Goal: Obtain resource: Download file/media

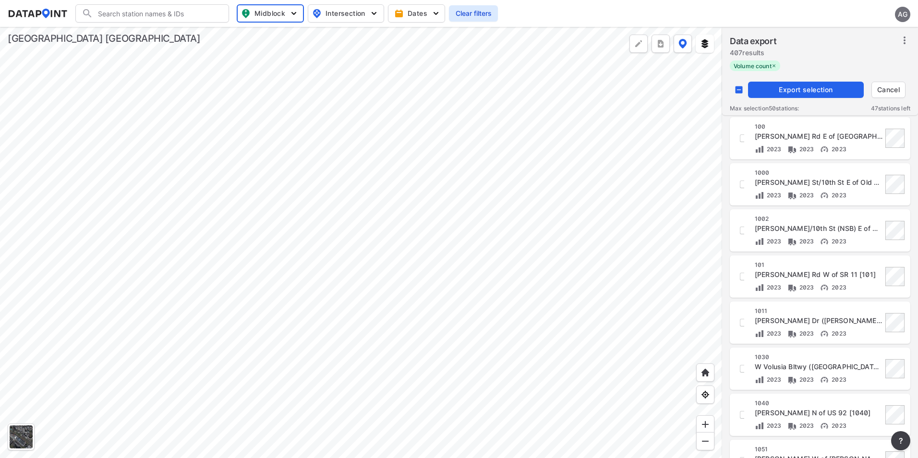
scroll to position [0, 0]
click at [481, 224] on div at bounding box center [361, 242] width 722 height 431
click at [745, 136] on div "100 Arredondo Grant Rd E of Spring Garden Ranch Rd [100] 2023 2023 2023" at bounding box center [819, 137] width 169 height 31
click at [740, 138] on input "decorative checkbox" at bounding box center [743, 138] width 16 height 16
checkbox input "true"
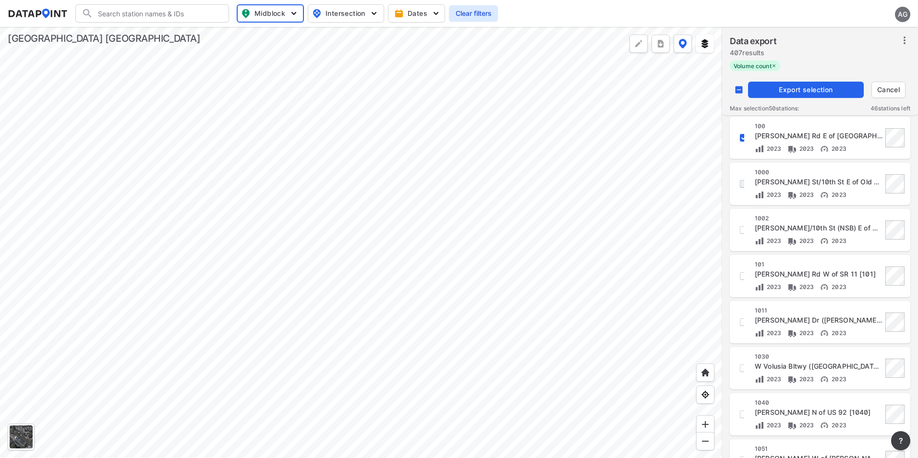
click at [741, 185] on input "decorative checkbox" at bounding box center [743, 184] width 16 height 16
checkbox input "true"
click at [741, 225] on input "decorative checkbox" at bounding box center [743, 230] width 16 height 16
checkbox input "true"
click at [741, 138] on input "decorative checkbox" at bounding box center [743, 138] width 16 height 16
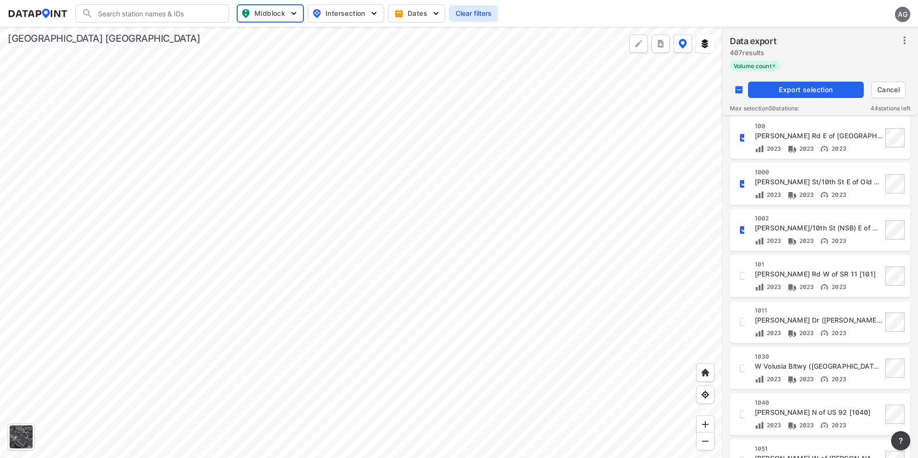
checkbox input "false"
click at [741, 182] on input "decorative checkbox" at bounding box center [743, 184] width 16 height 16
checkbox input "false"
click at [809, 85] on span "Export selection" at bounding box center [806, 90] width 108 height 10
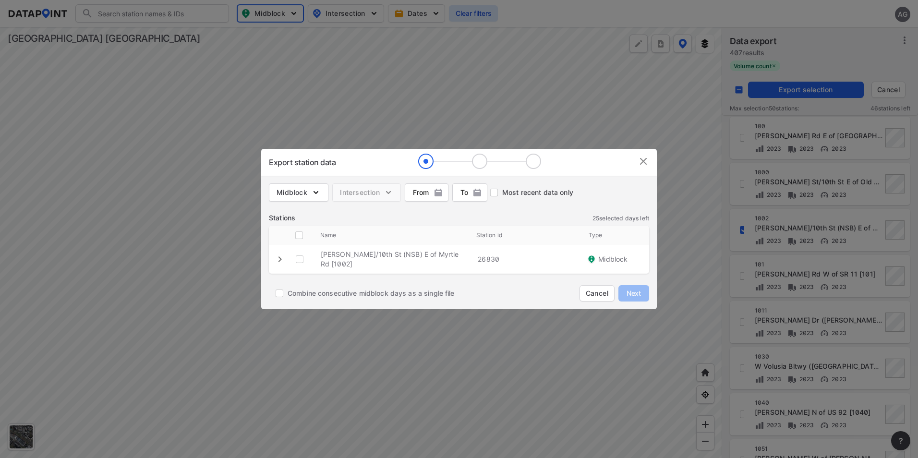
click at [282, 257] on icon "expand row" at bounding box center [280, 259] width 12 height 12
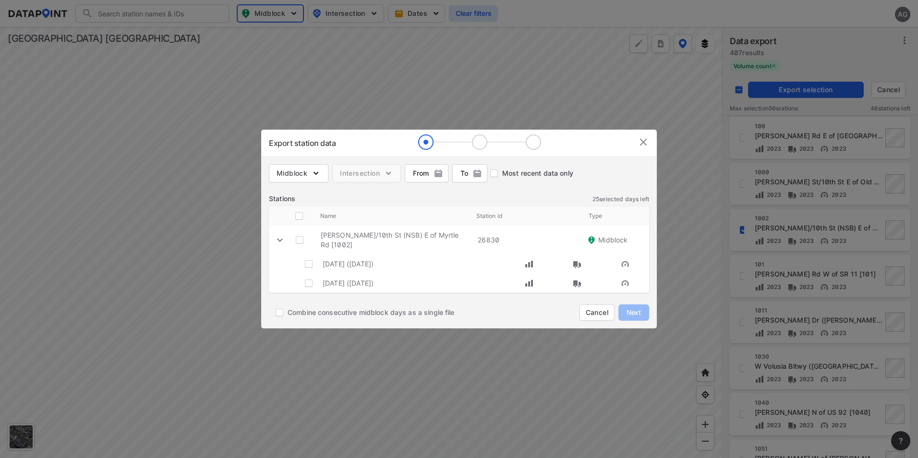
click at [645, 144] on img at bounding box center [643, 142] width 12 height 12
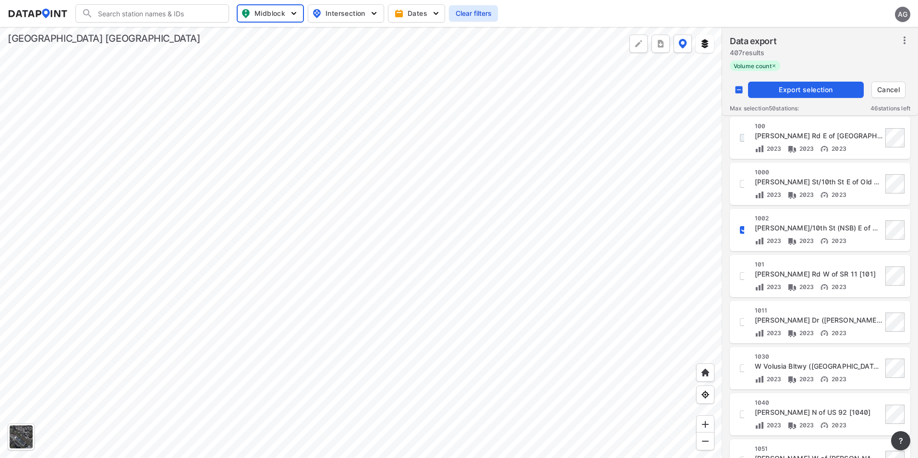
click at [742, 138] on input "decorative checkbox" at bounding box center [743, 138] width 16 height 16
checkbox input "true"
click at [741, 181] on input "decorative checkbox" at bounding box center [743, 184] width 16 height 16
checkbox input "true"
drag, startPoint x: 738, startPoint y: 280, endPoint x: 737, endPoint y: 315, distance: 34.6
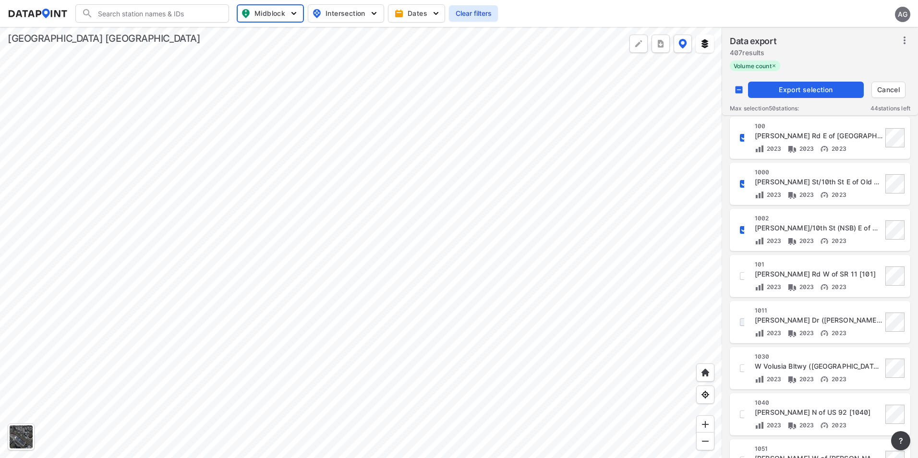
click at [738, 281] on input "decorative checkbox" at bounding box center [743, 276] width 16 height 16
checkbox input "true"
click at [742, 319] on input "decorative checkbox" at bounding box center [743, 322] width 16 height 16
checkbox input "true"
click at [667, 183] on div at bounding box center [361, 242] width 722 height 431
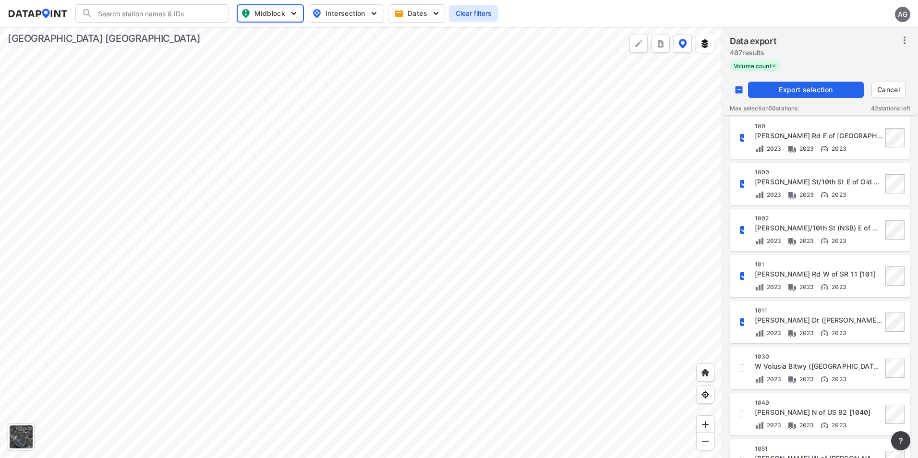
click at [740, 136] on input "decorative checkbox" at bounding box center [743, 138] width 16 height 16
checkbox input "false"
click at [741, 181] on input "decorative checkbox" at bounding box center [743, 184] width 16 height 16
checkbox input "false"
click at [737, 138] on input "decorative checkbox" at bounding box center [743, 138] width 16 height 16
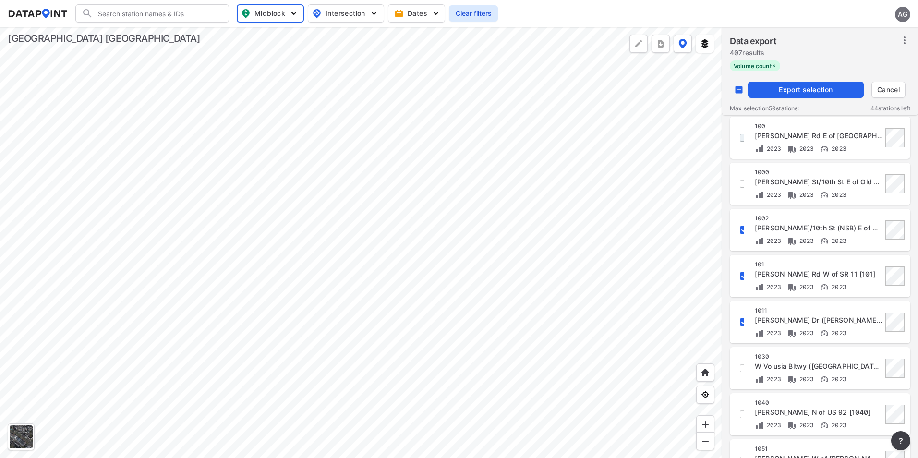
checkbox input "true"
drag, startPoint x: 743, startPoint y: 179, endPoint x: 815, endPoint y: 165, distance: 73.5
click at [743, 180] on input "decorative checkbox" at bounding box center [743, 184] width 16 height 16
checkbox input "true"
click at [794, 87] on span "Export selection" at bounding box center [806, 90] width 108 height 10
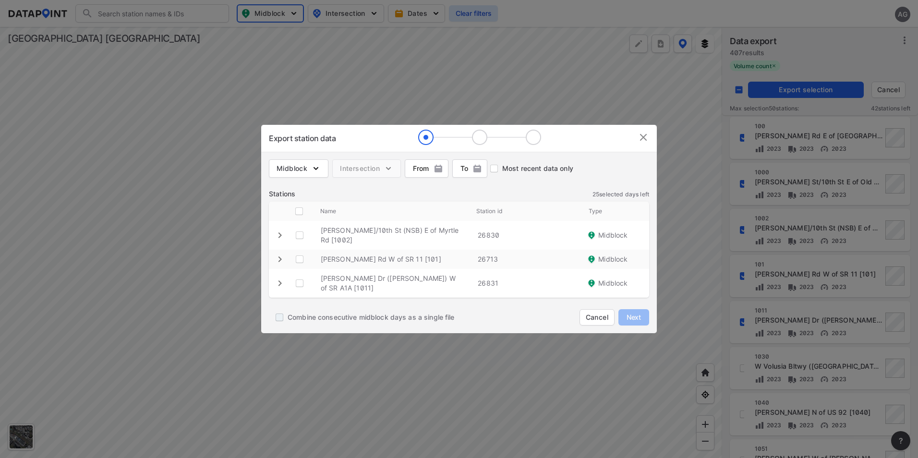
click at [278, 314] on input "Combine consecutive midblock days as a single file" at bounding box center [279, 317] width 16 height 16
checkbox input "true"
click at [644, 137] on img at bounding box center [643, 138] width 12 height 12
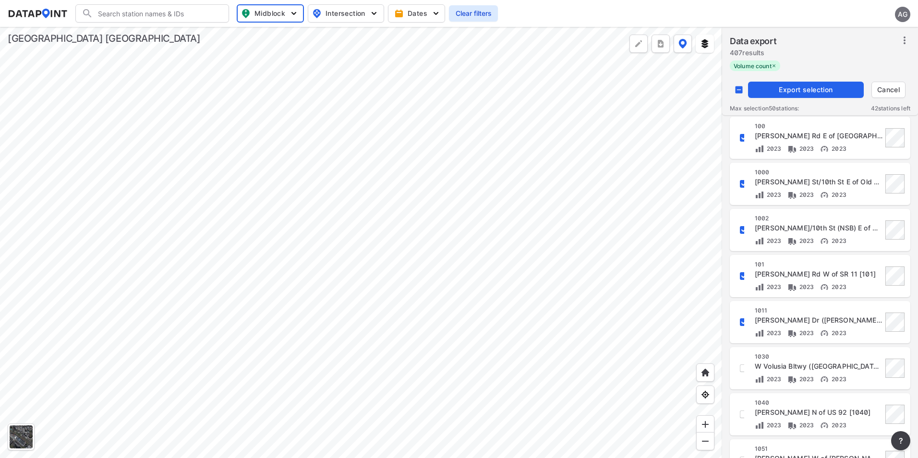
drag, startPoint x: 740, startPoint y: 136, endPoint x: 820, endPoint y: 146, distance: 80.7
click at [740, 136] on input "decorative checkbox" at bounding box center [743, 138] width 16 height 16
checkbox input "false"
click at [744, 179] on div "1000 Josephine St/10th St E of Old Mission Rd [1000] 2023 2023 2023" at bounding box center [819, 183] width 169 height 31
click at [740, 91] on input "decorative checkbox" at bounding box center [738, 90] width 18 height 18
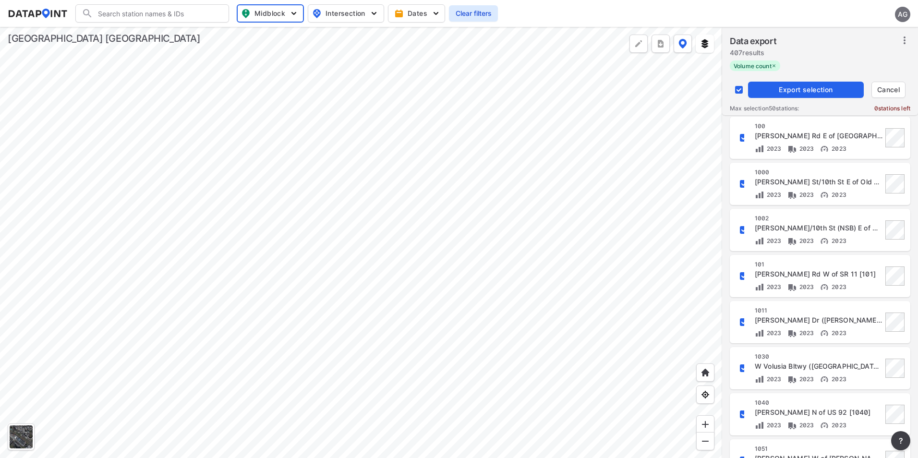
click at [739, 90] on input "decorative checkbox" at bounding box center [738, 90] width 18 height 18
checkbox input "false"
click at [743, 136] on input "decorative checkbox" at bounding box center [743, 138] width 16 height 16
checkbox input "true"
click at [819, 137] on div "[PERSON_NAME] Rd E of [GEOGRAPHIC_DATA] [100]" at bounding box center [818, 136] width 128 height 10
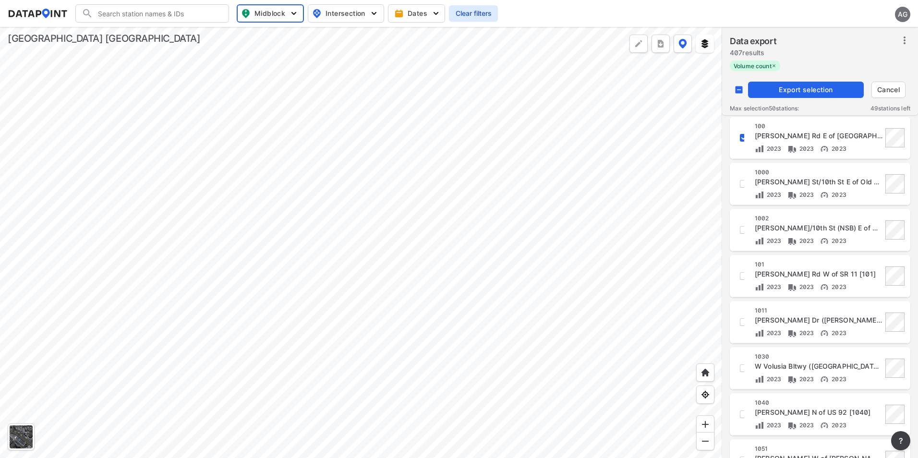
checkbox input "false"
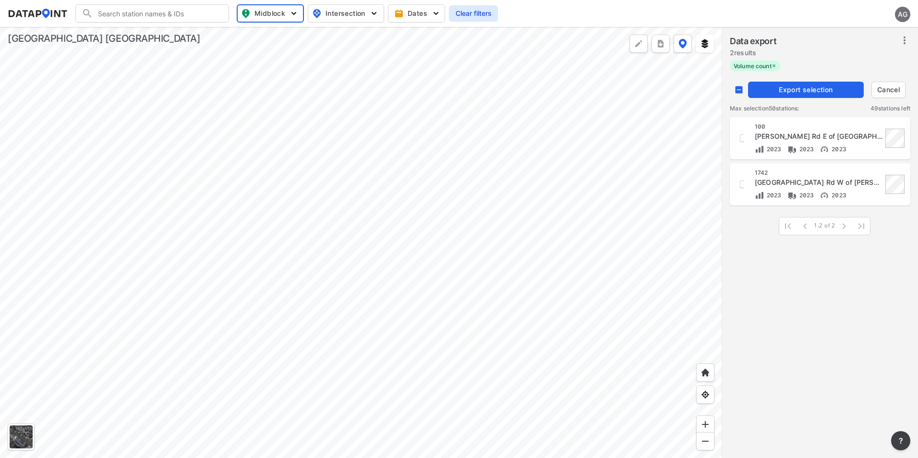
scroll to position [0, 0]
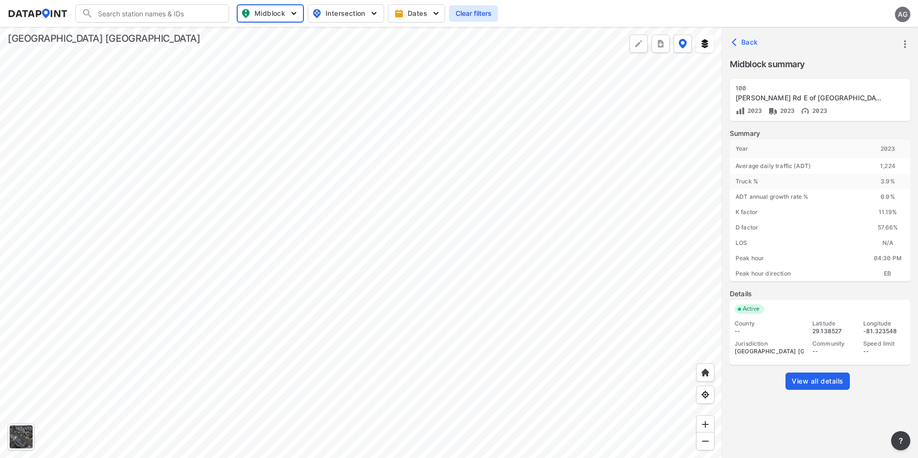
click at [740, 44] on icon "button" at bounding box center [736, 42] width 10 height 10
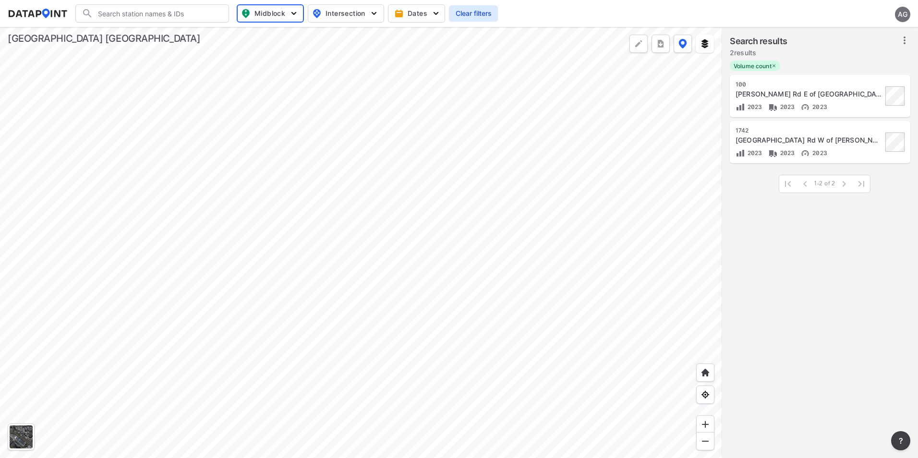
click at [807, 88] on div "100" at bounding box center [808, 85] width 147 height 8
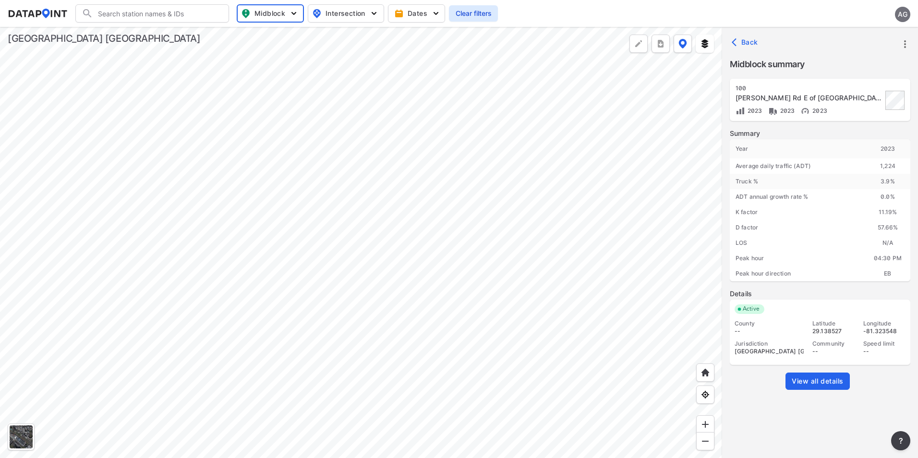
click at [737, 38] on icon "button" at bounding box center [736, 42] width 10 height 10
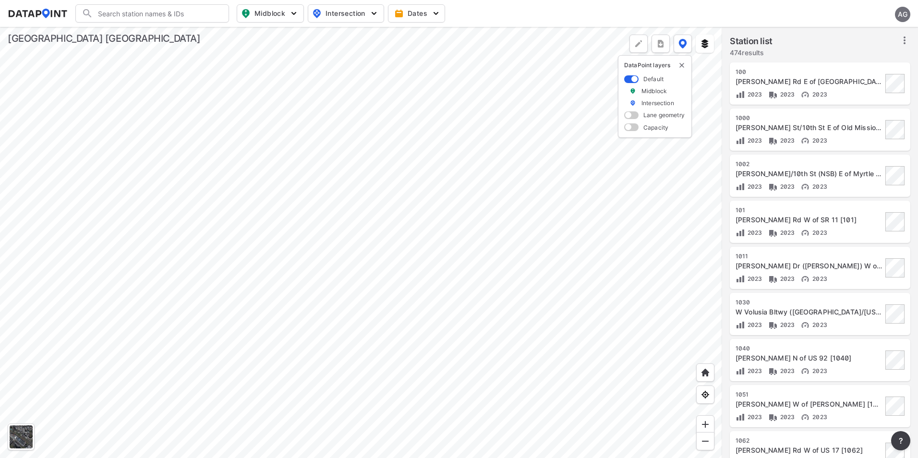
click at [904, 36] on icon at bounding box center [904, 41] width 12 height 12
click at [848, 58] on span "Select stations & export" at bounding box center [863, 62] width 77 height 10
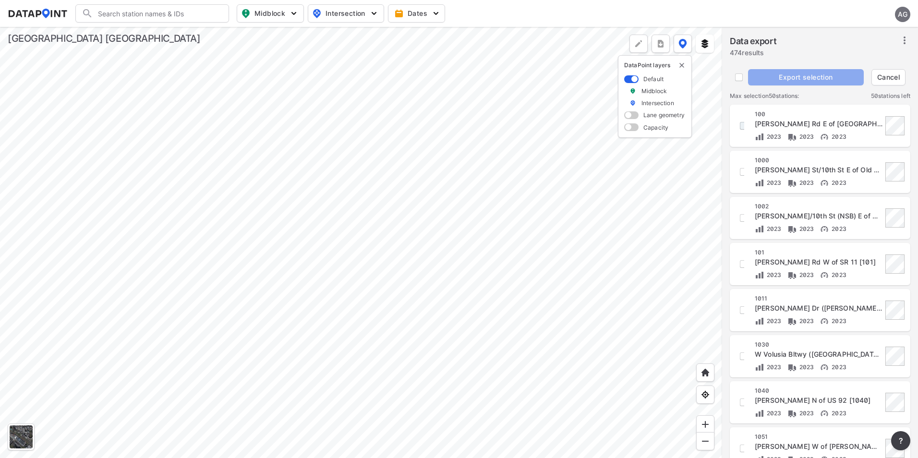
click at [743, 123] on input "decorative checkbox" at bounding box center [743, 126] width 16 height 16
checkbox input "true"
click at [834, 80] on span "Export selection" at bounding box center [806, 77] width 108 height 10
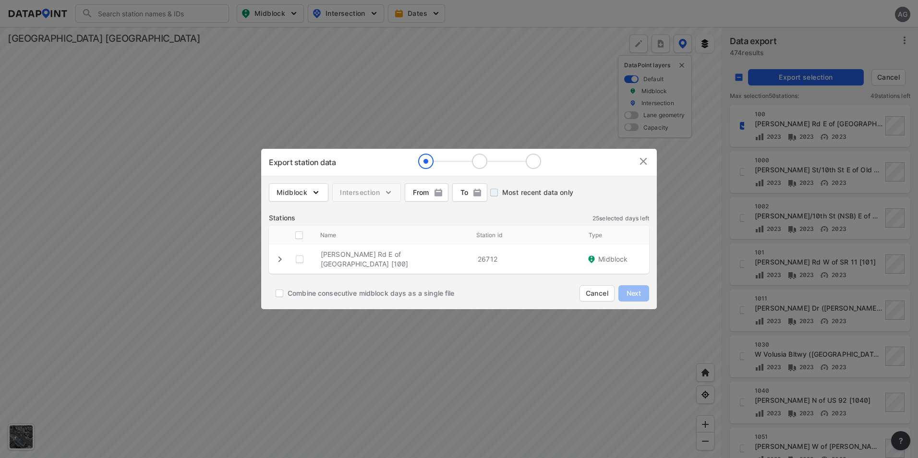
click at [502, 194] on input "Most recent data only" at bounding box center [494, 192] width 16 height 16
checkbox input "true"
click at [281, 258] on icon "expand row" at bounding box center [279, 259] width 3 height 6
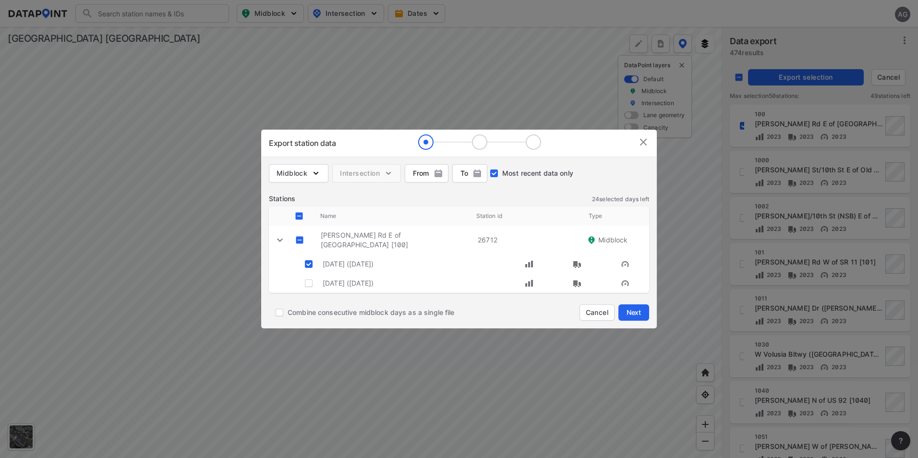
drag, startPoint x: 374, startPoint y: 245, endPoint x: 313, endPoint y: 238, distance: 61.9
click at [313, 238] on div "[PERSON_NAME] Rd E of [GEOGRAPHIC_DATA] [100]" at bounding box center [391, 240] width 157 height 29
click at [376, 247] on div "[PERSON_NAME] Rd E of [GEOGRAPHIC_DATA] [100]" at bounding box center [391, 240] width 157 height 29
drag, startPoint x: 562, startPoint y: 140, endPoint x: 518, endPoint y: 87, distance: 68.6
click at [518, 87] on div "Export station data Midblock Intersection From From To To Most recent data only…" at bounding box center [459, 229] width 918 height 458
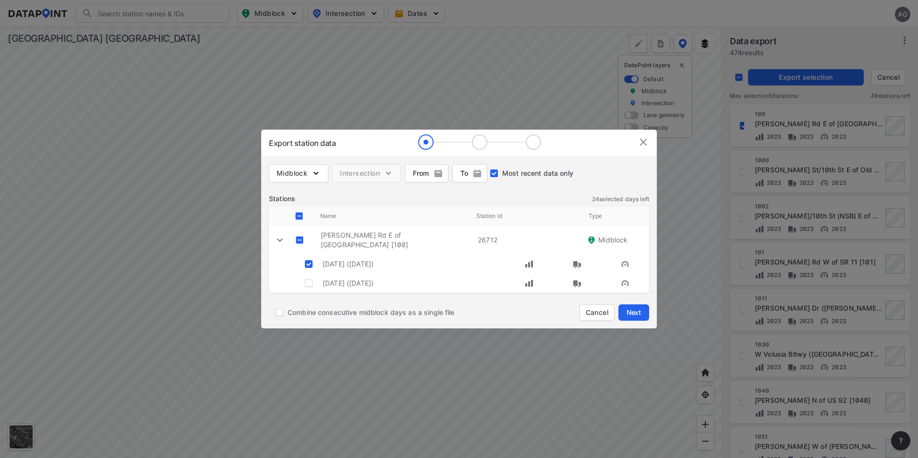
click at [555, 141] on div "Export station data" at bounding box center [458, 143] width 395 height 27
click at [309, 282] on input "decorative checkbox" at bounding box center [308, 283] width 18 height 18
checkbox input "true"
checkbox \ "true"
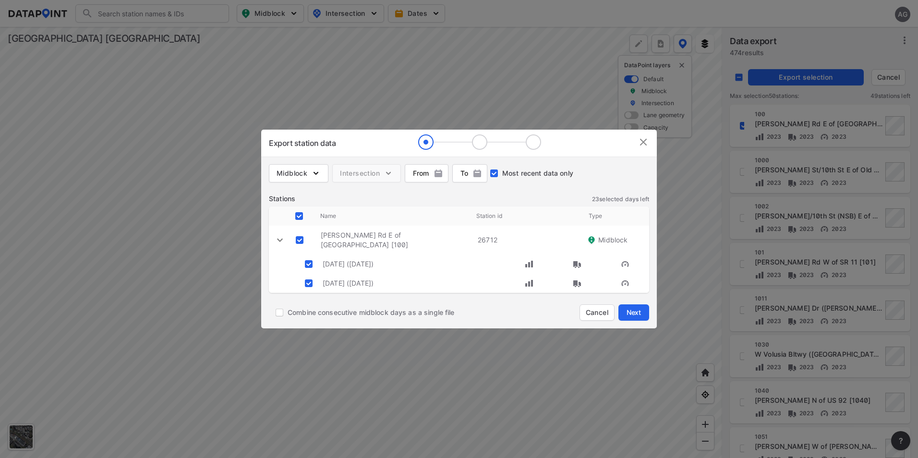
click at [312, 264] on input "decorative checkbox" at bounding box center [308, 264] width 18 height 18
checkbox input "true"
checkbox input "false"
click at [300, 241] on \ "decorative checkbox" at bounding box center [299, 240] width 18 height 18
checkbox \ "true"
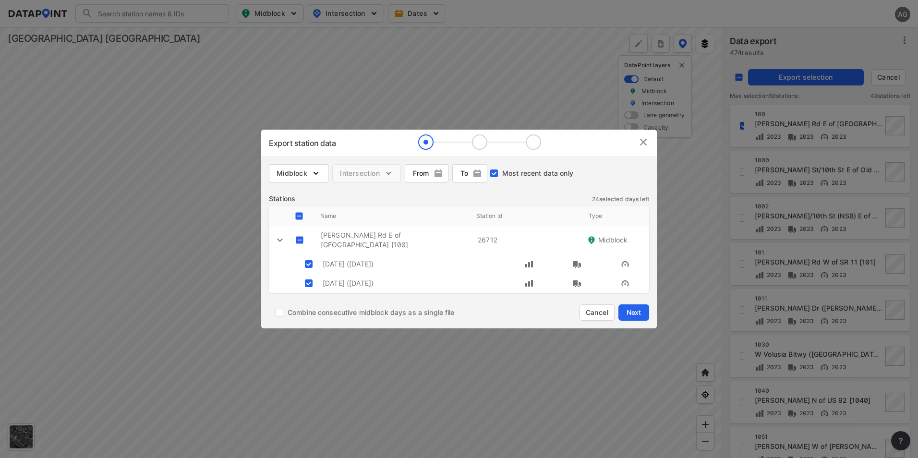
checkbox input "true"
click at [299, 239] on \ "decorative checkbox" at bounding box center [299, 240] width 18 height 18
checkbox \ "false"
checkbox input "false"
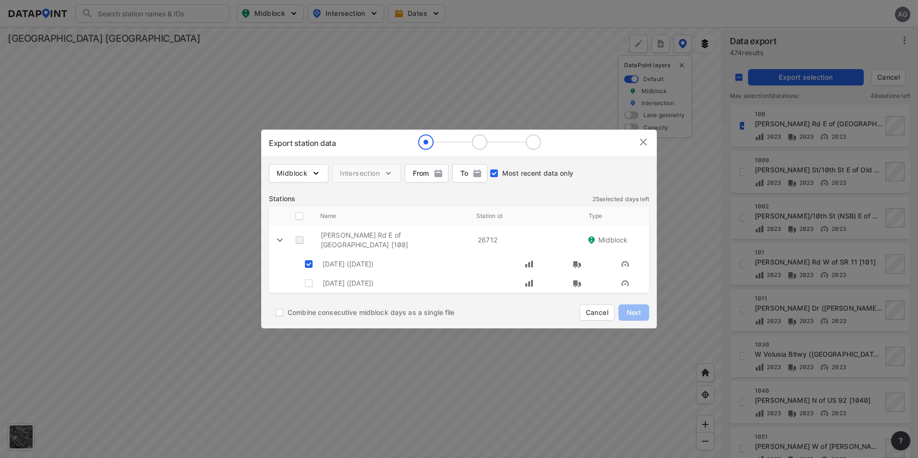
click at [296, 240] on \ "decorative checkbox" at bounding box center [299, 240] width 18 height 18
checkbox \ "true"
checkbox input "true"
click at [281, 313] on input "Combine consecutive midblock days as a single file" at bounding box center [279, 312] width 16 height 16
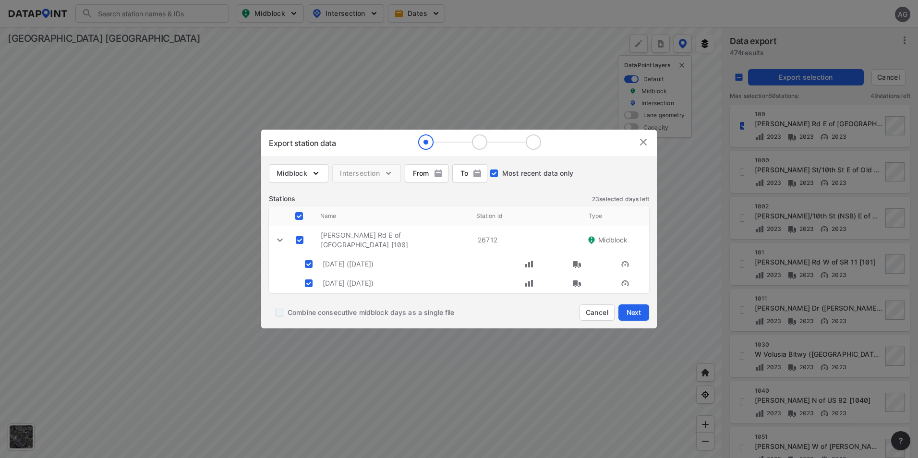
checkbox input "true"
drag, startPoint x: 596, startPoint y: 138, endPoint x: 597, endPoint y: 120, distance: 17.8
click at [502, 77] on div "Export station data Midblock Intersection From From To To Most recent data only…" at bounding box center [459, 229] width 918 height 458
click at [642, 143] on img at bounding box center [643, 142] width 12 height 12
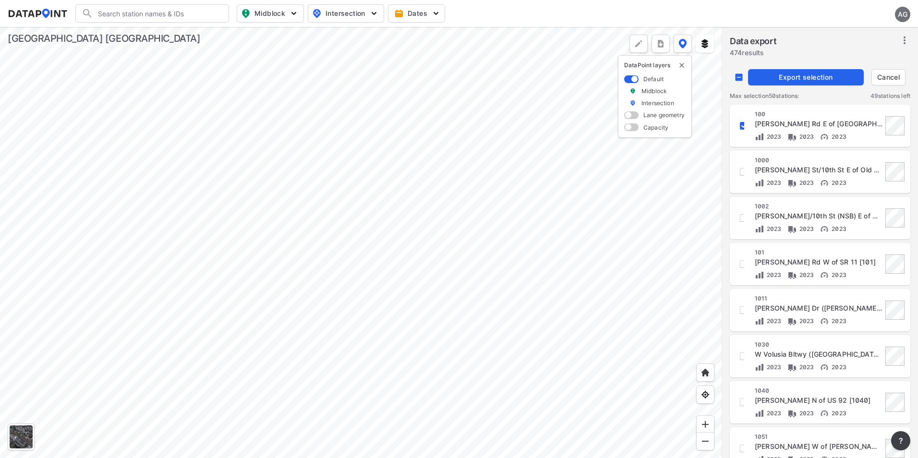
click at [741, 127] on input "decorative checkbox" at bounding box center [743, 126] width 16 height 16
click at [742, 125] on input "decorative checkbox" at bounding box center [743, 126] width 16 height 16
checkbox input "true"
click at [743, 172] on input "decorative checkbox" at bounding box center [743, 172] width 16 height 16
checkbox input "true"
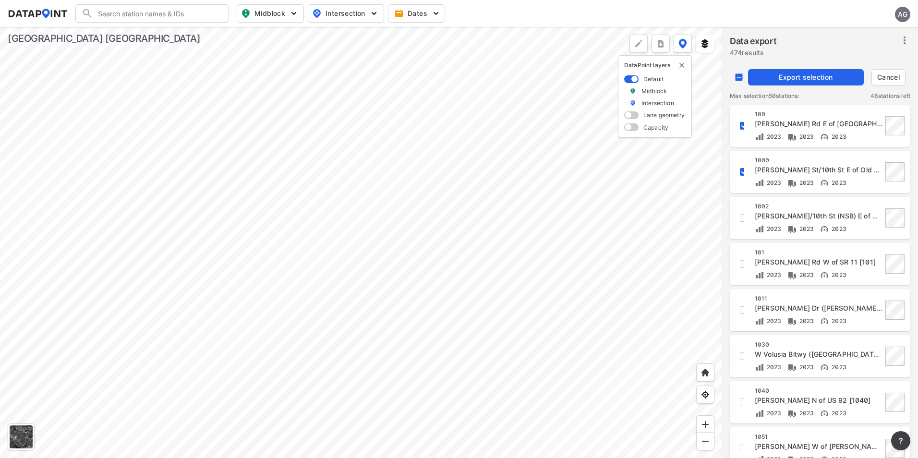
click at [841, 77] on span "Export selection" at bounding box center [806, 77] width 108 height 10
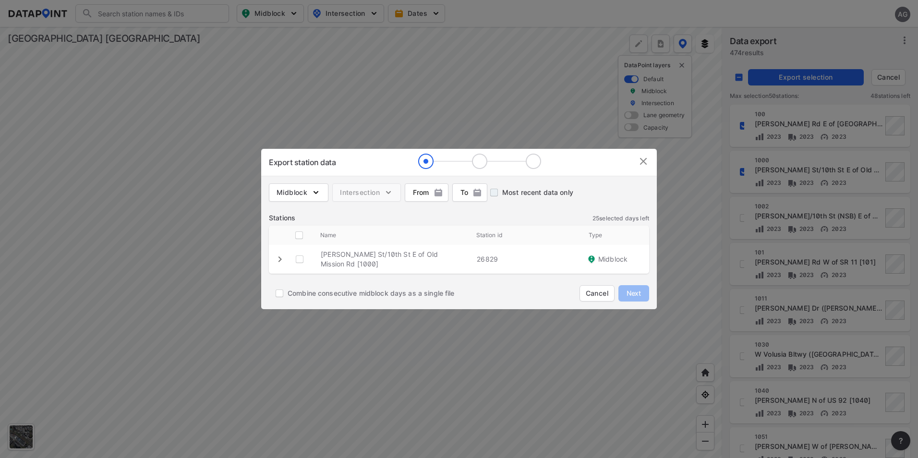
click at [497, 194] on input "Most recent data only" at bounding box center [494, 192] width 16 height 16
click at [492, 191] on input "Most recent data only" at bounding box center [494, 192] width 16 height 16
click at [495, 192] on input "Most recent data only" at bounding box center [494, 192] width 16 height 16
checkbox input "true"
click at [407, 376] on div "Export station data Midblock Intersection From From To To Most recent data only…" at bounding box center [459, 229] width 918 height 458
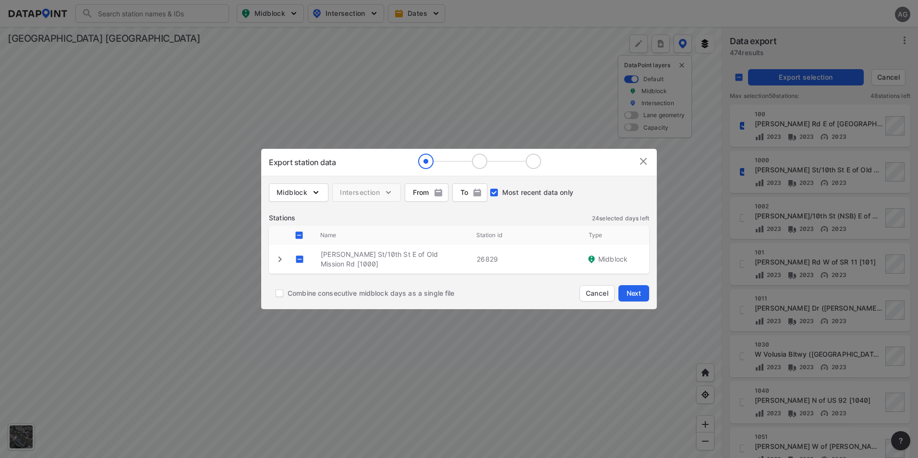
drag, startPoint x: 561, startPoint y: 163, endPoint x: 533, endPoint y: 130, distance: 42.9
click at [533, 130] on div "Export station data Midblock Intersection From From To To Most recent data only…" at bounding box center [459, 229] width 918 height 458
click at [548, 153] on div "Export station data" at bounding box center [458, 162] width 395 height 27
click at [276, 294] on input "Combine consecutive midblock days as a single file" at bounding box center [279, 293] width 16 height 16
checkbox input "true"
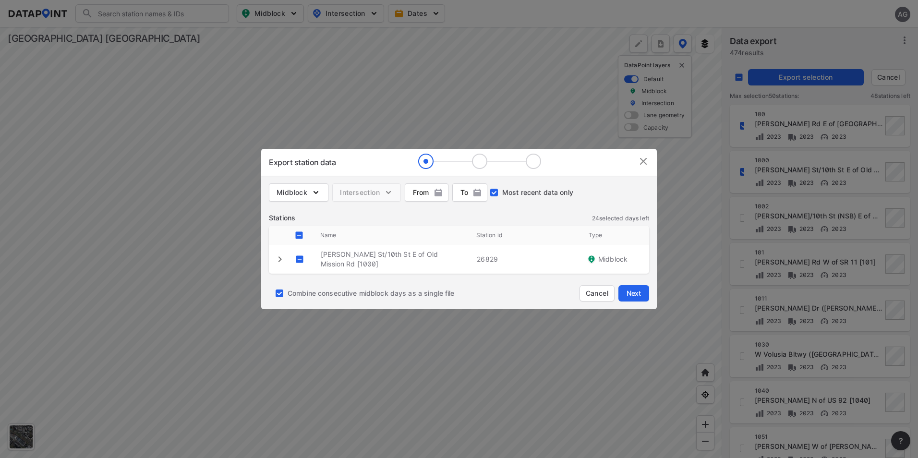
click at [281, 255] on icon "expand row" at bounding box center [280, 259] width 12 height 12
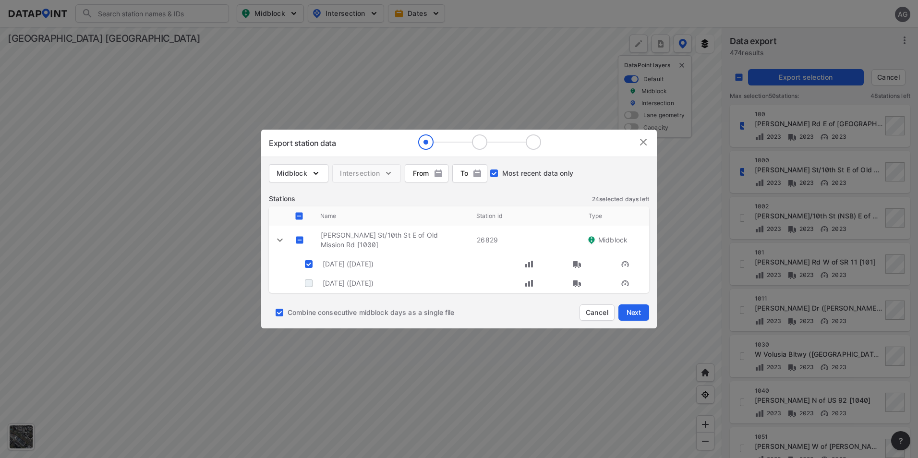
click at [312, 280] on input "decorative checkbox" at bounding box center [308, 283] width 18 height 18
checkbox input "true"
checkbox \ "true"
click at [277, 238] on icon "expand row" at bounding box center [280, 240] width 12 height 12
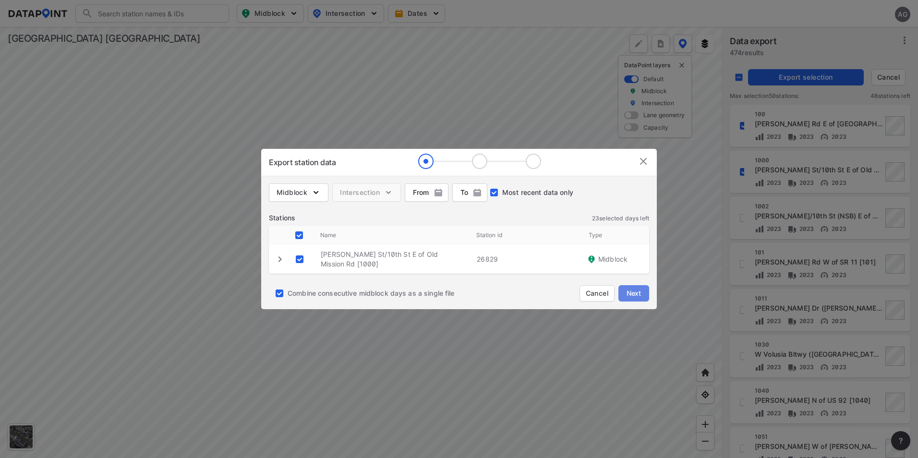
click at [647, 292] on button "Next" at bounding box center [633, 293] width 31 height 16
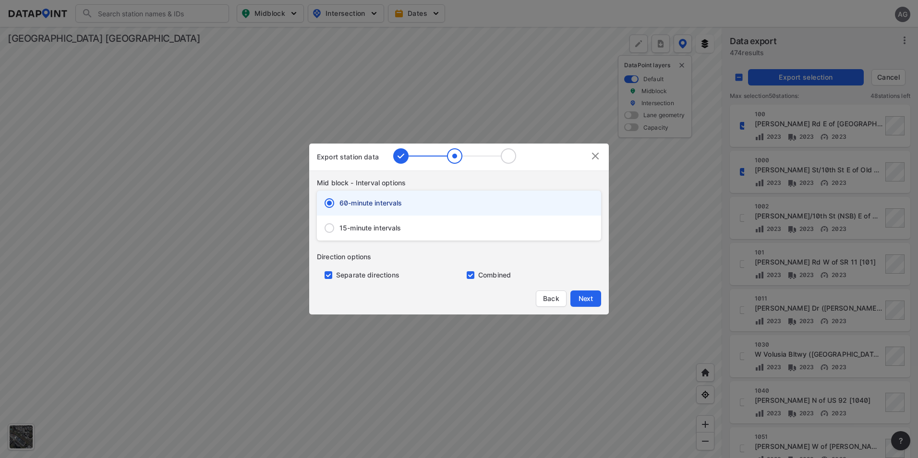
click at [371, 228] on span "15-minute intervals" at bounding box center [370, 228] width 62 height 10
click at [339, 228] on input "15-minute intervals" at bounding box center [329, 228] width 20 height 20
radio input "false"
radio input "true"
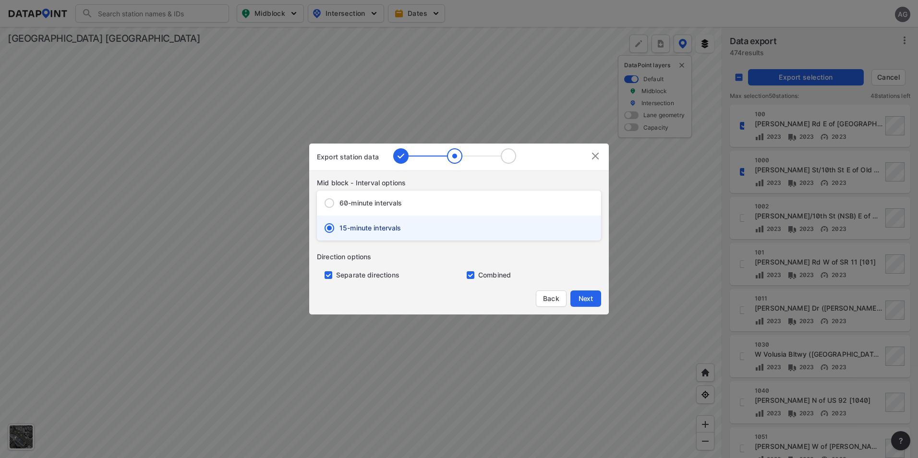
click at [326, 276] on input "primary checkbox" at bounding box center [326, 275] width 19 height 8
checkbox input "false"
click at [579, 296] on span "Next" at bounding box center [585, 299] width 19 height 10
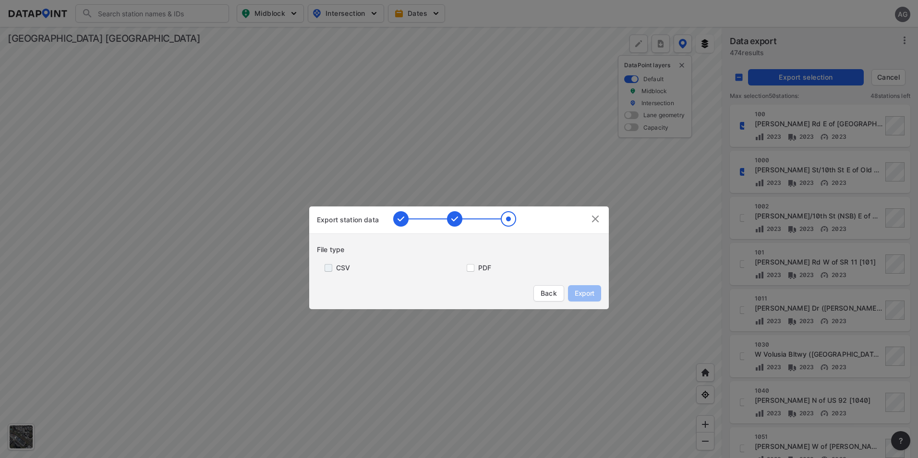
click at [327, 268] on input "primary checkbox" at bounding box center [326, 268] width 19 height 8
checkbox input "true"
click at [397, 178] on div "Export station data File type CSV PDF Back Export" at bounding box center [459, 229] width 918 height 458
click at [595, 217] on img at bounding box center [595, 219] width 12 height 12
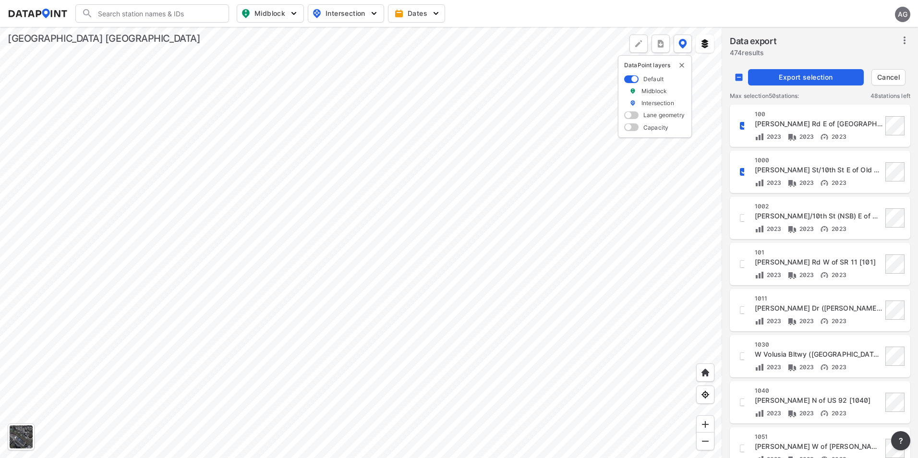
click at [145, 17] on input "Search" at bounding box center [158, 13] width 130 height 15
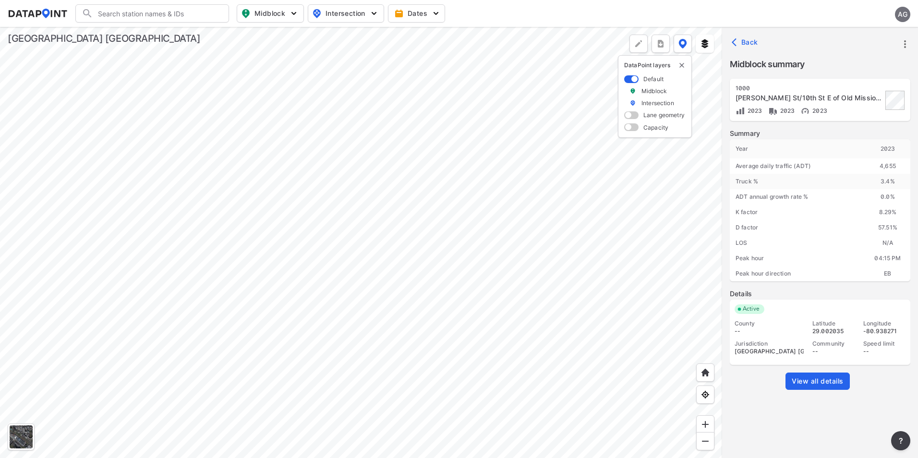
click at [830, 385] on span "View all details" at bounding box center [817, 381] width 52 height 10
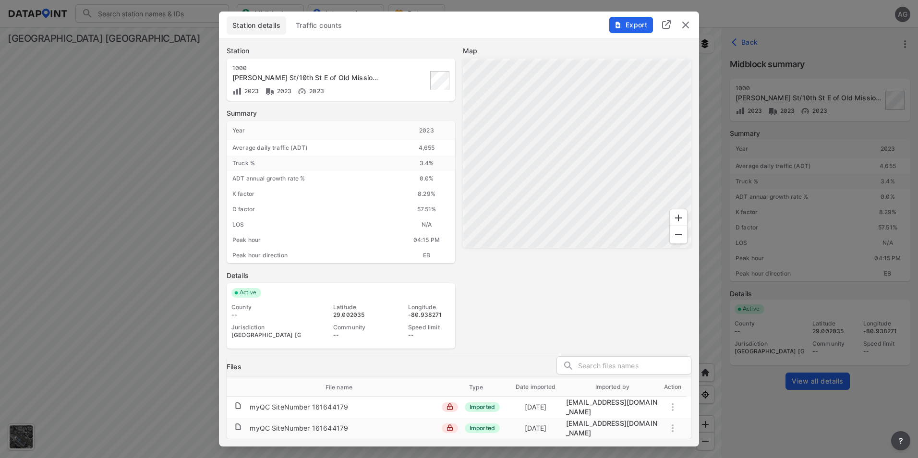
click at [686, 28] on img "delete" at bounding box center [686, 25] width 12 height 12
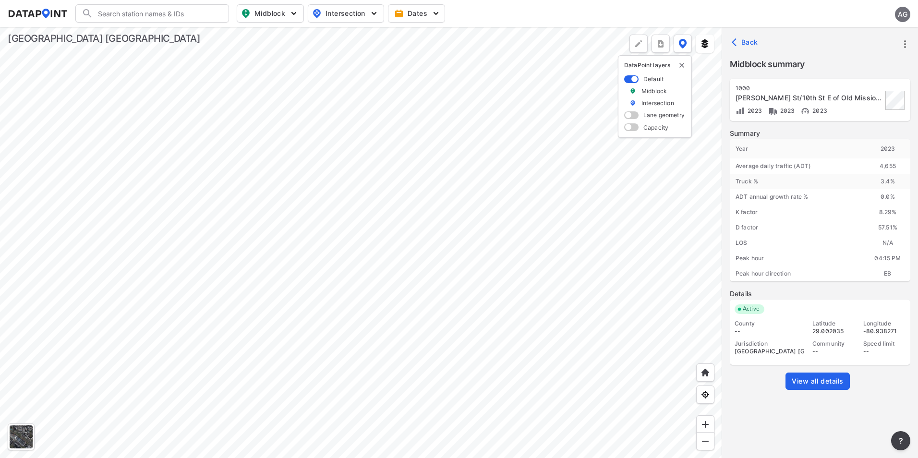
click at [824, 352] on div "--" at bounding box center [833, 351] width 42 height 8
click at [725, 38] on div "Back" at bounding box center [820, 42] width 196 height 31
click at [735, 41] on icon "button" at bounding box center [736, 42] width 10 height 10
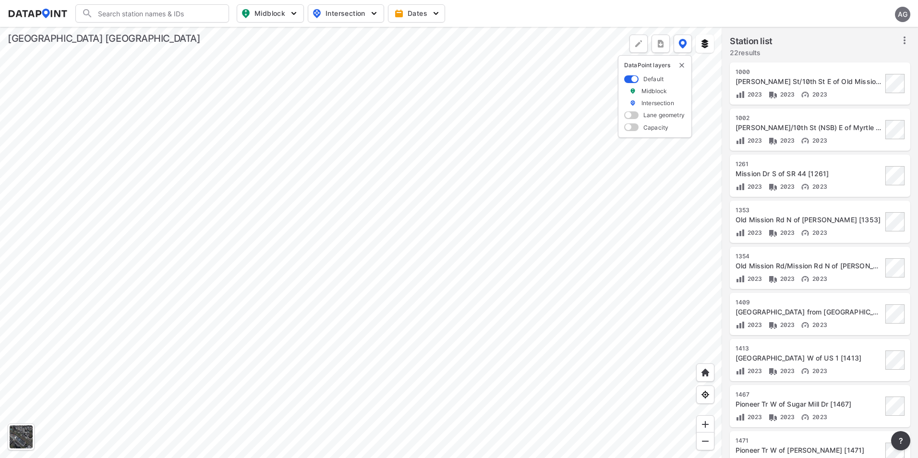
click at [808, 51] on div "Station list 22 results" at bounding box center [819, 48] width 180 height 26
click at [476, 230] on div at bounding box center [361, 242] width 722 height 431
